Goal: Use online tool/utility: Utilize a website feature to perform a specific function

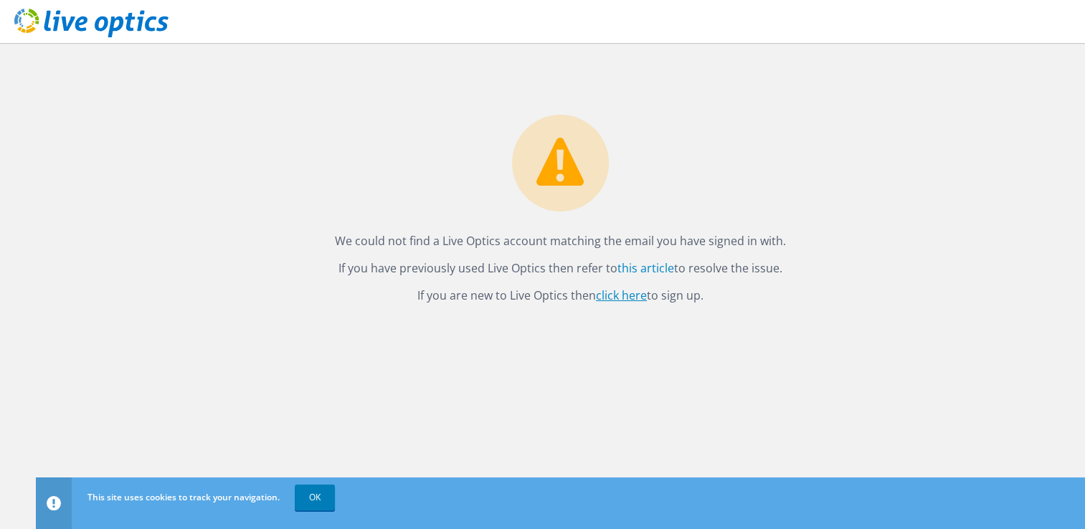
click at [630, 293] on link "click here" at bounding box center [621, 296] width 51 height 16
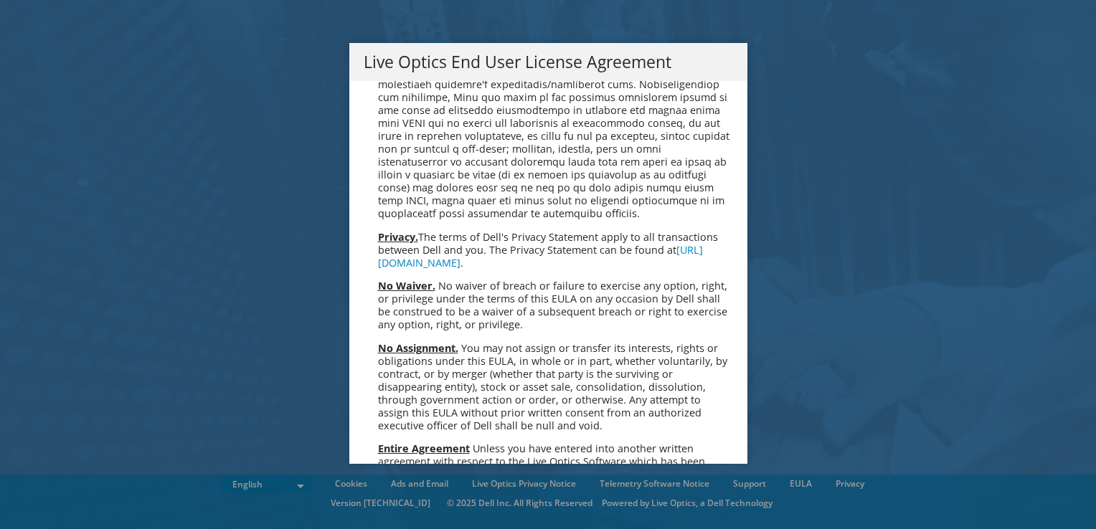
scroll to position [5424, 0]
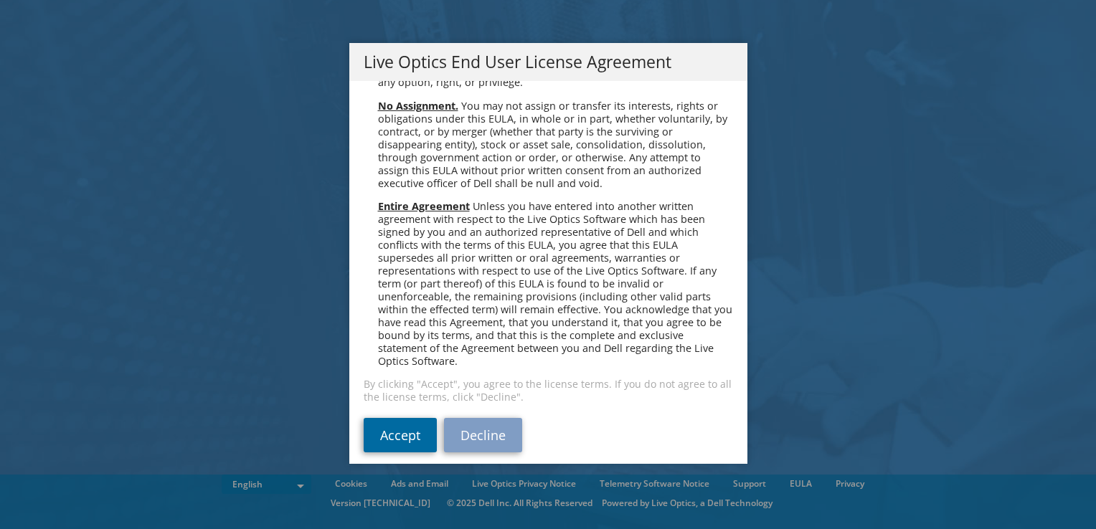
click at [370, 420] on link "Accept" at bounding box center [400, 435] width 73 height 34
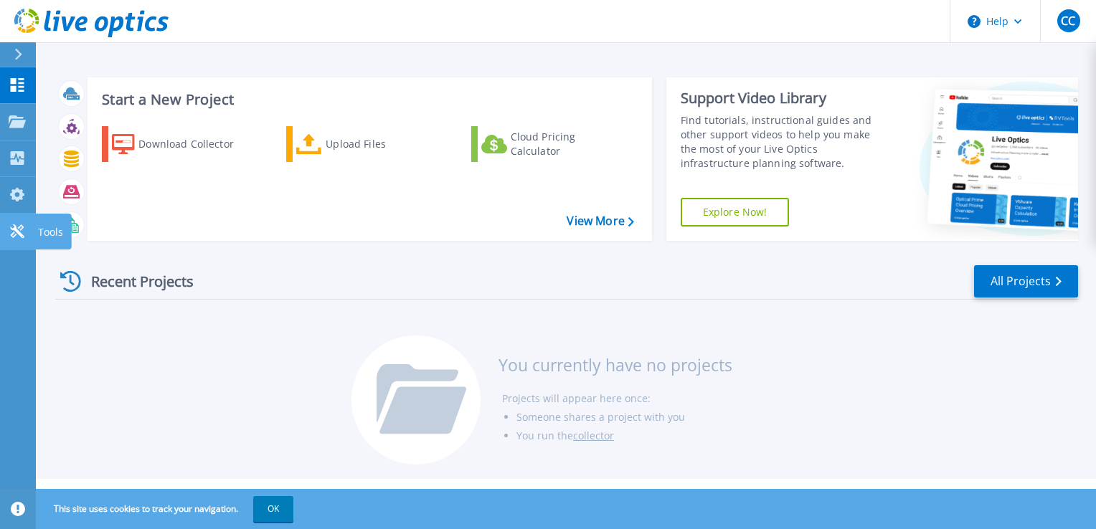
click at [27, 237] on link "Tools Tools" at bounding box center [18, 232] width 36 height 37
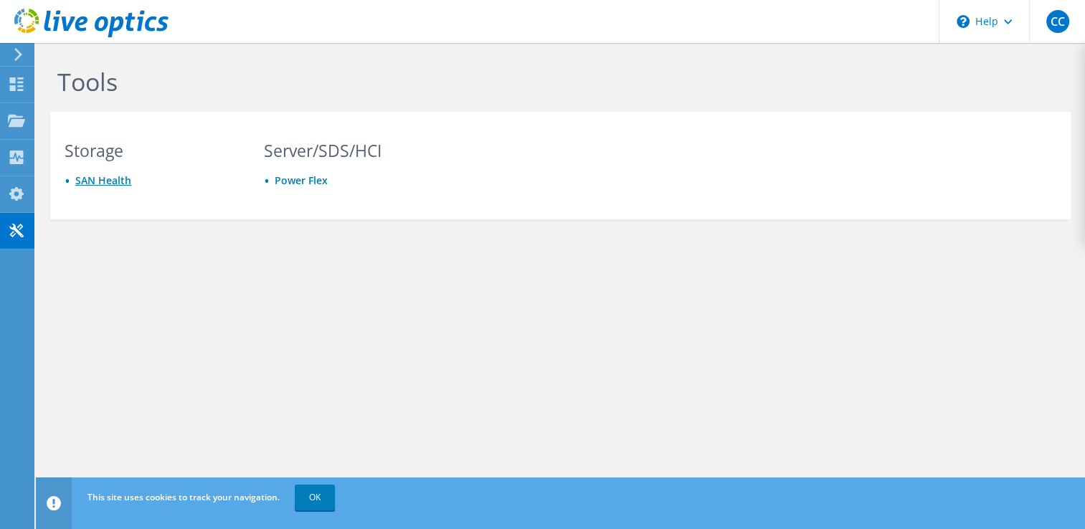
click at [98, 184] on link "SAN Health" at bounding box center [103, 181] width 56 height 14
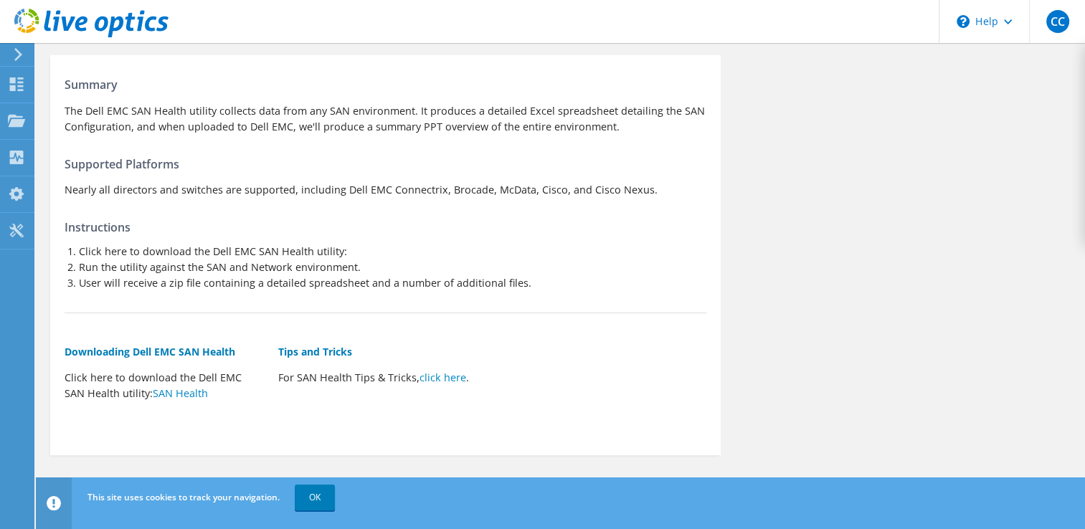
scroll to position [82, 0]
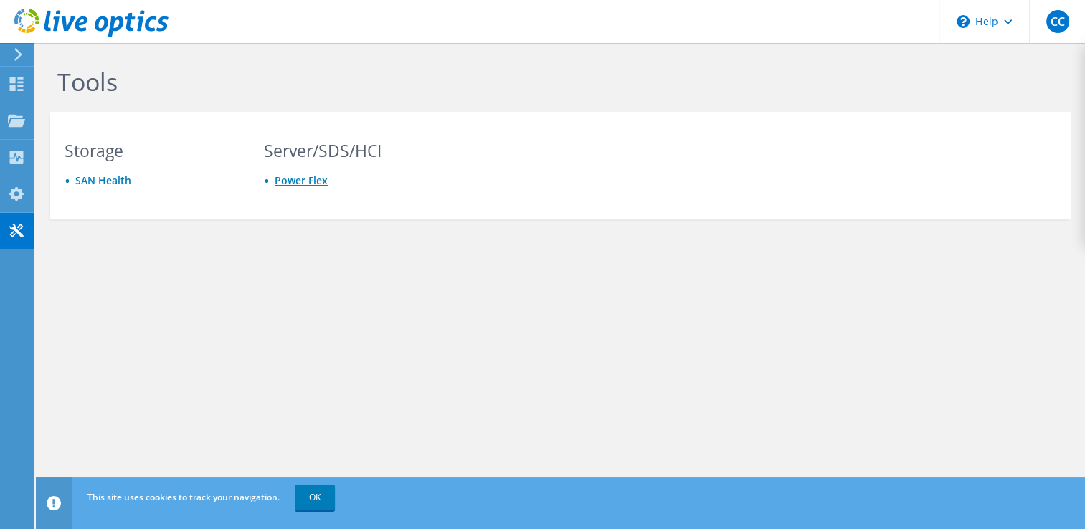
click at [293, 176] on link "Power Flex" at bounding box center [301, 181] width 53 height 14
